Goal: Understand process/instructions: Learn how to perform a task or action

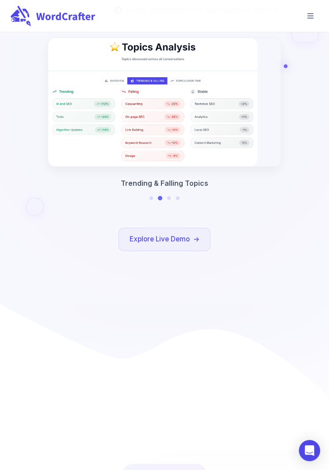
scroll to position [317, 0]
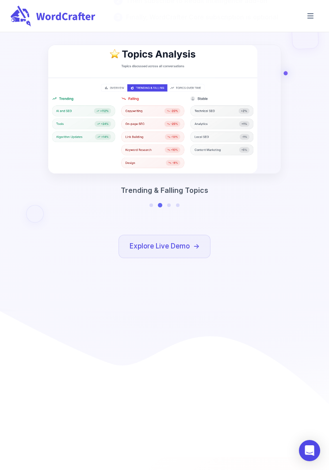
click at [188, 246] on link "Explore Live Demo" at bounding box center [164, 247] width 70 height 12
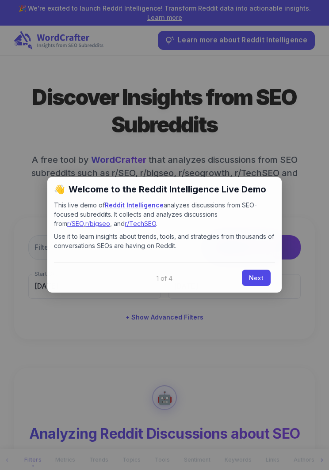
click at [257, 280] on link "Next" at bounding box center [256, 278] width 29 height 16
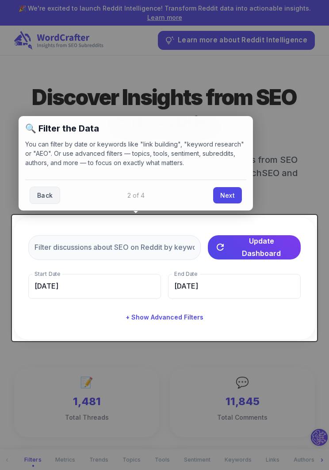
click at [230, 198] on link "Next" at bounding box center [227, 195] width 29 height 16
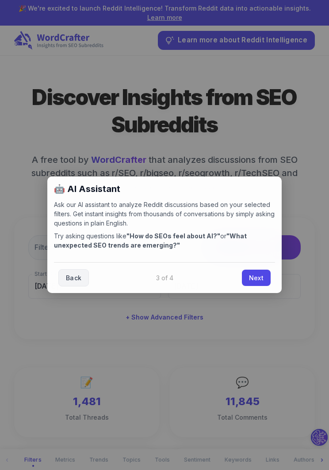
click at [257, 280] on link "Next" at bounding box center [256, 278] width 29 height 16
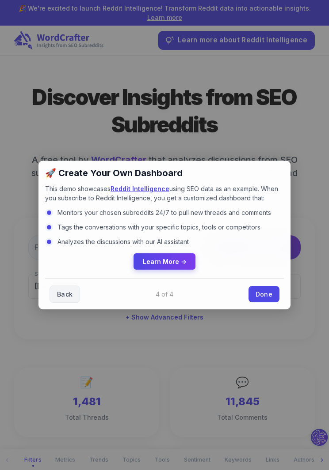
click at [181, 259] on span "Learn More →" at bounding box center [165, 262] width 44 height 8
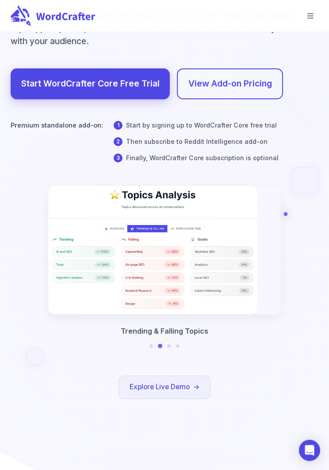
scroll to position [176, 0]
click at [234, 283] on img at bounding box center [152, 250] width 209 height 128
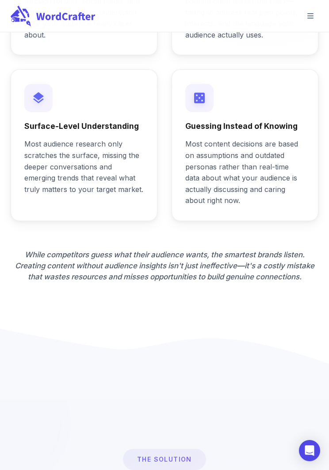
scroll to position [1005, 0]
